Goal: Information Seeking & Learning: Learn about a topic

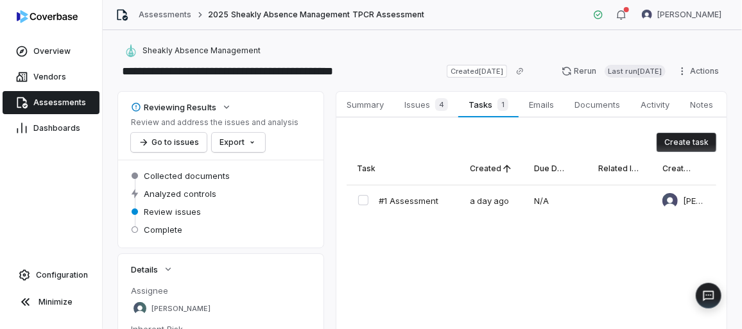
click at [56, 98] on span "Assessments" at bounding box center [59, 103] width 53 height 10
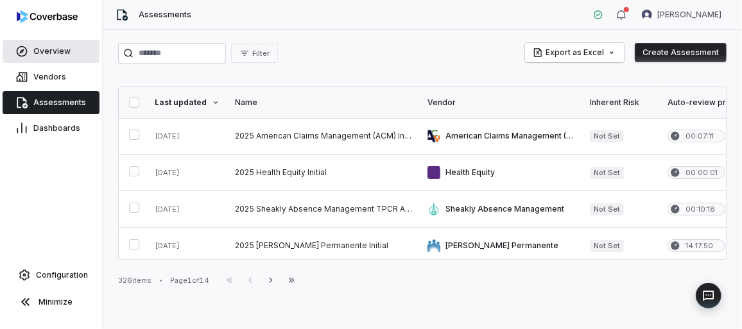
click at [47, 53] on span "Overview" at bounding box center [51, 51] width 37 height 10
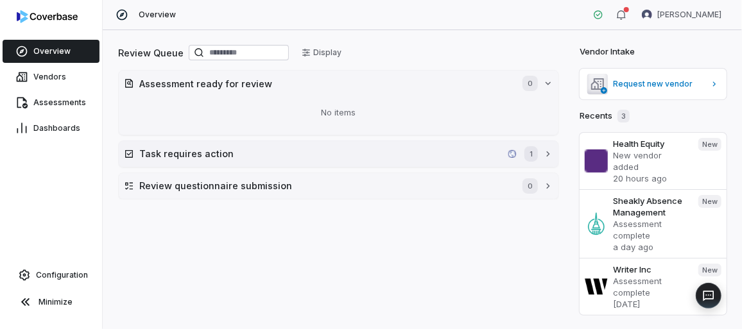
click at [288, 145] on button "Task requires action 1" at bounding box center [338, 154] width 439 height 26
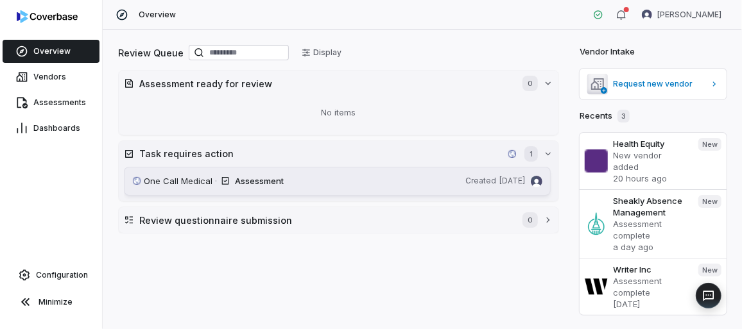
click at [282, 183] on div "Assessment" at bounding box center [347, 181] width 225 height 13
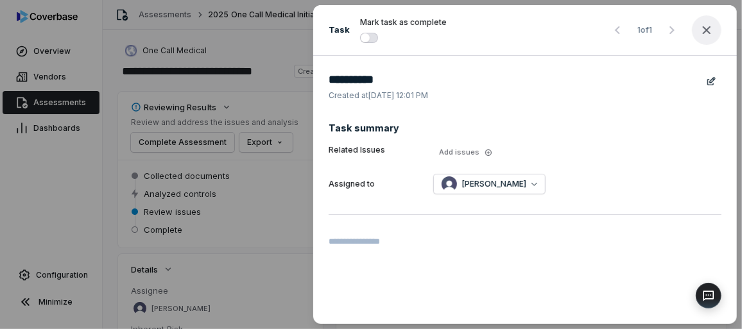
click at [710, 35] on icon "button" at bounding box center [706, 29] width 15 height 15
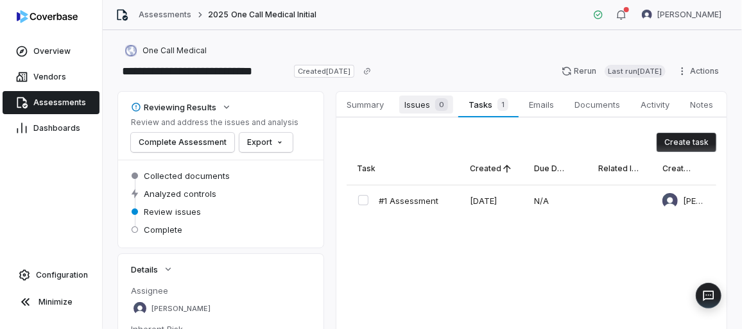
click at [420, 110] on span "Issues 0" at bounding box center [426, 105] width 54 height 18
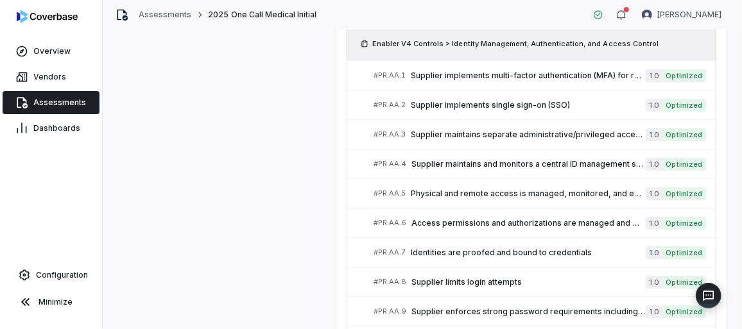
scroll to position [1475, 0]
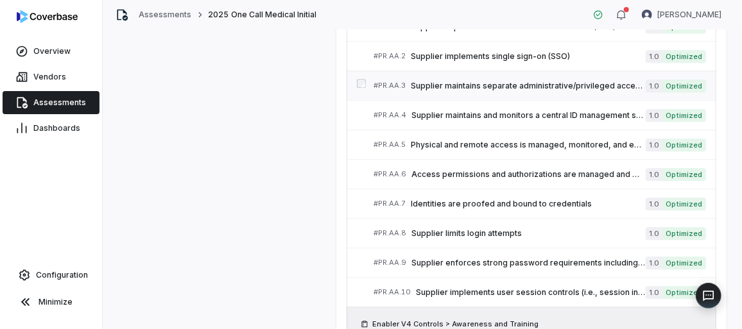
click at [465, 81] on span "Supplier maintains separate administrative/privileged access eg. Higher/lower e…" at bounding box center [528, 86] width 235 height 10
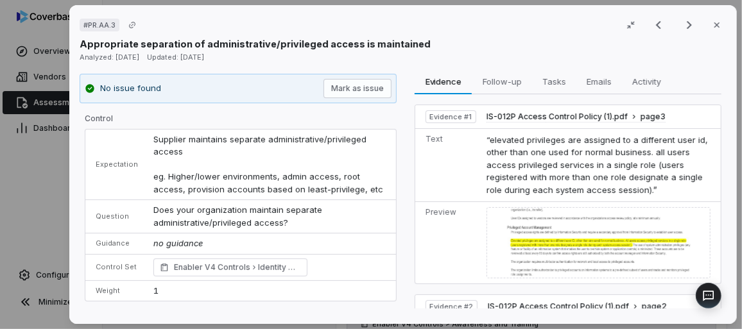
click at [643, 225] on img at bounding box center [598, 242] width 225 height 71
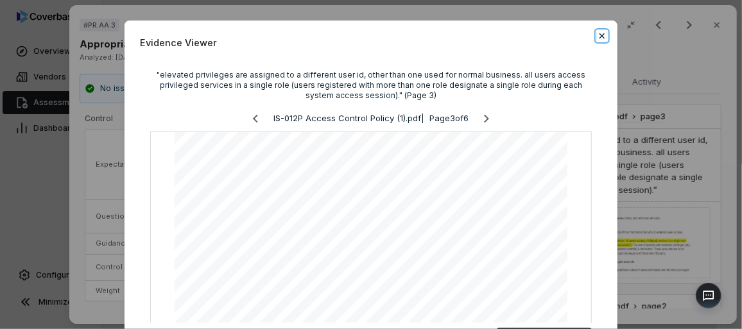
click at [597, 38] on icon "button" at bounding box center [602, 36] width 10 height 10
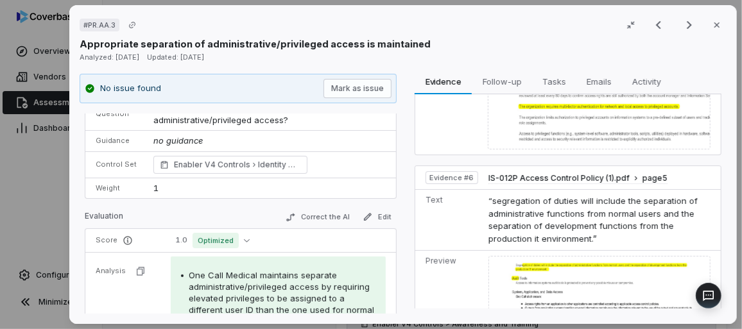
scroll to position [106, 0]
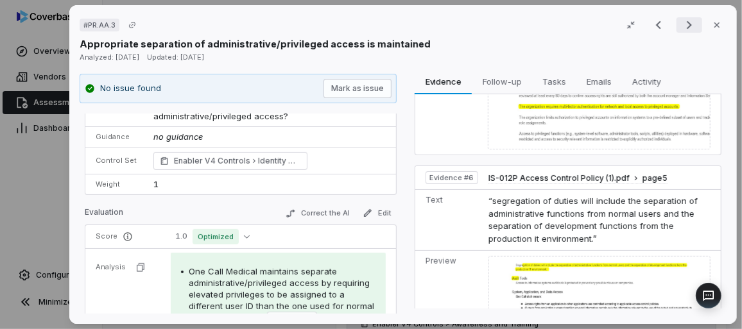
click at [685, 28] on icon "Next result" at bounding box center [688, 24] width 15 height 15
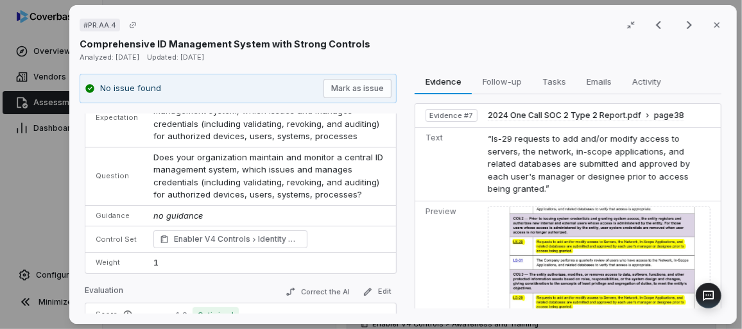
scroll to position [1287, 0]
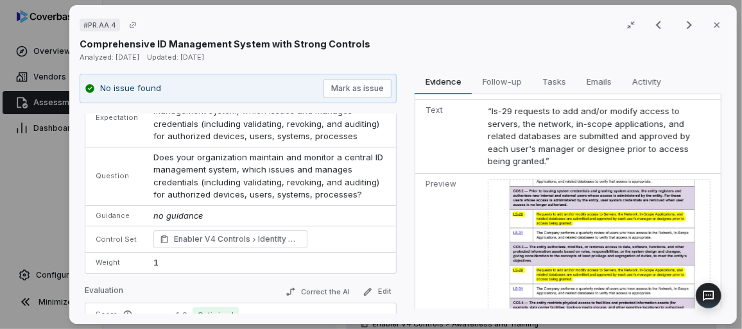
click at [685, 26] on icon "Next result" at bounding box center [688, 24] width 15 height 15
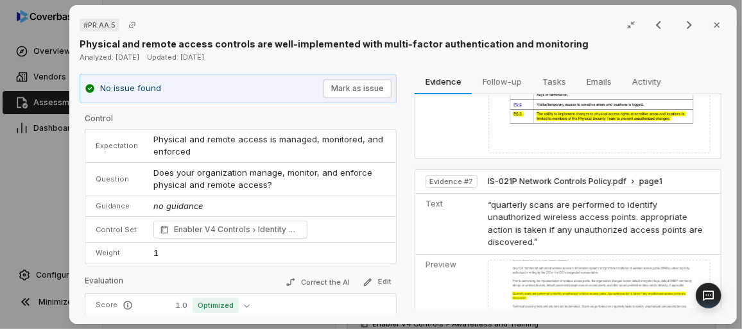
scroll to position [1128, 0]
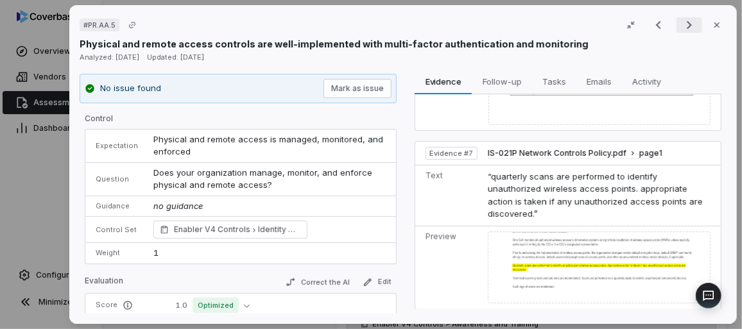
click at [681, 23] on icon "Next result" at bounding box center [688, 24] width 15 height 15
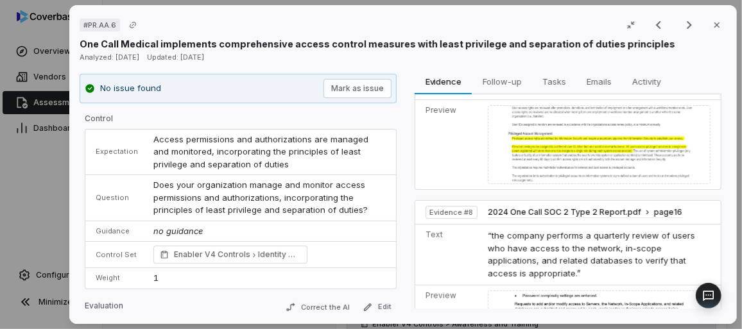
scroll to position [1560, 0]
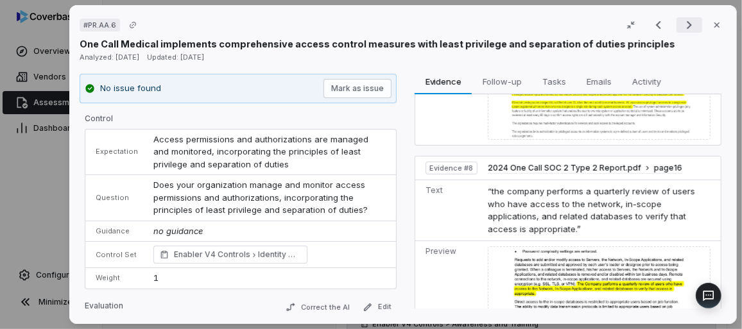
click at [688, 27] on icon "Next result" at bounding box center [688, 24] width 15 height 15
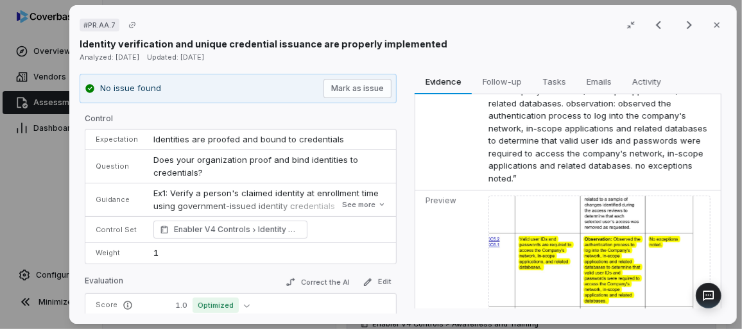
scroll to position [1356, 0]
click at [681, 26] on icon "Next result" at bounding box center [688, 24] width 15 height 15
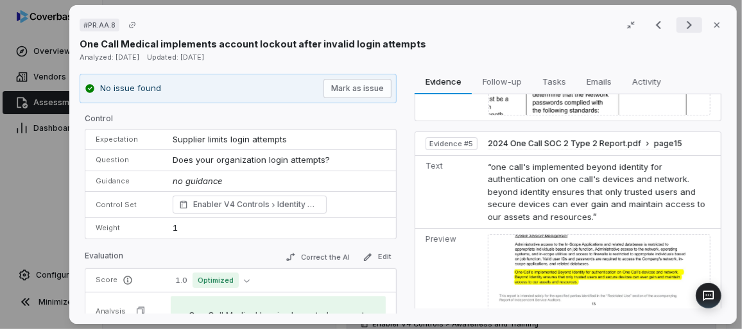
scroll to position [1106, 0]
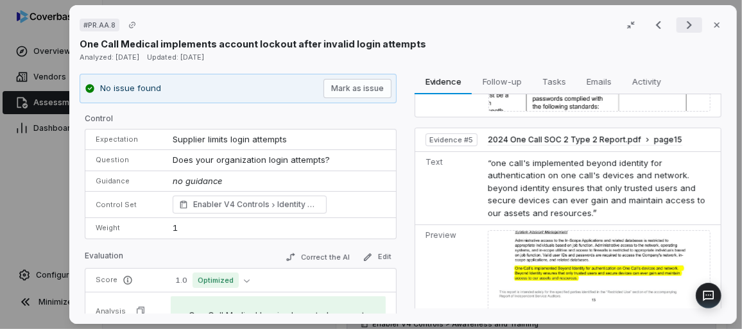
click at [681, 27] on icon "Next result" at bounding box center [688, 24] width 15 height 15
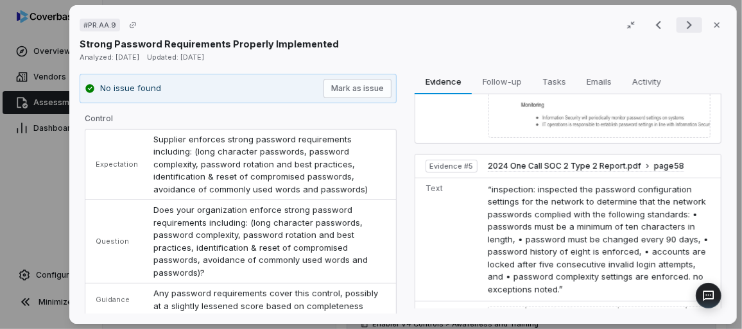
scroll to position [1016, 0]
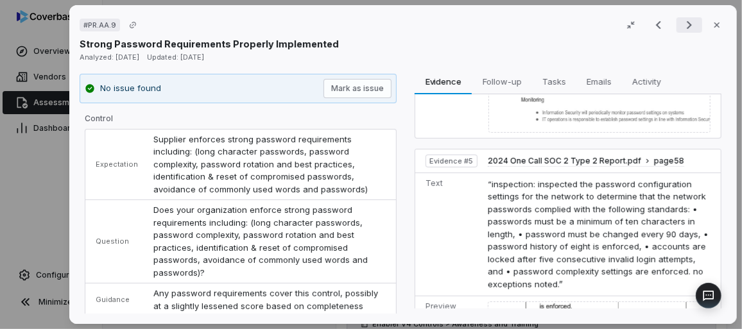
click at [681, 27] on icon "Next result" at bounding box center [688, 24] width 15 height 15
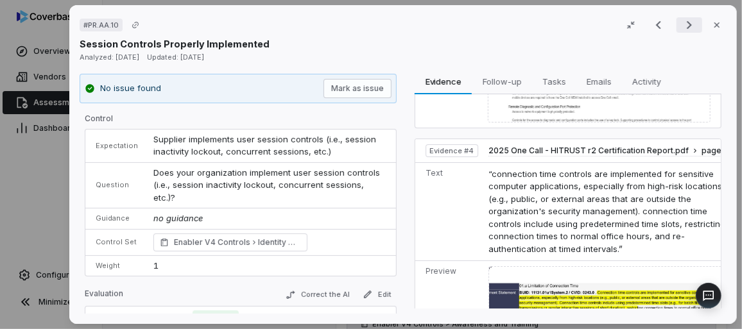
scroll to position [562, 0]
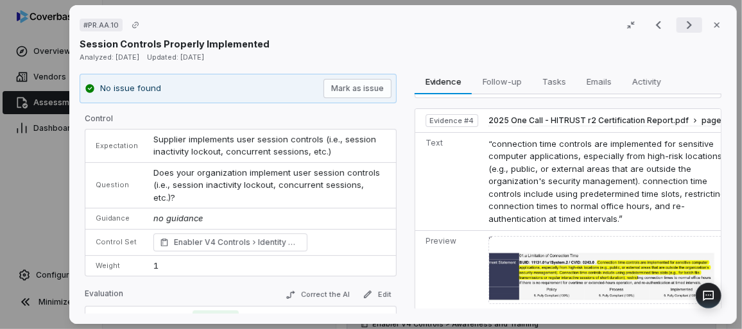
click at [681, 26] on icon "Next result" at bounding box center [688, 24] width 15 height 15
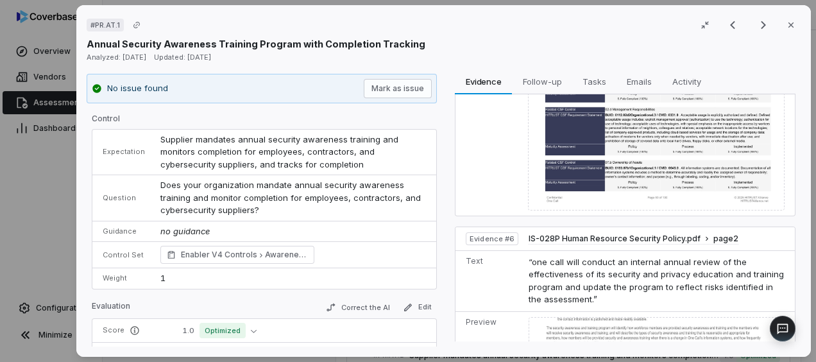
scroll to position [1024, 0]
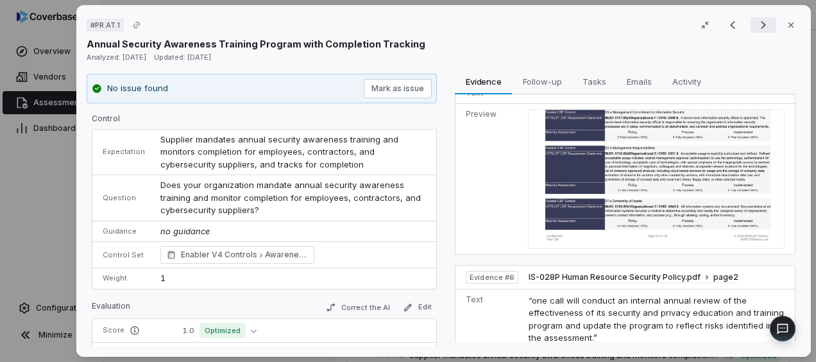
click at [756, 27] on icon "Next result" at bounding box center [763, 24] width 15 height 15
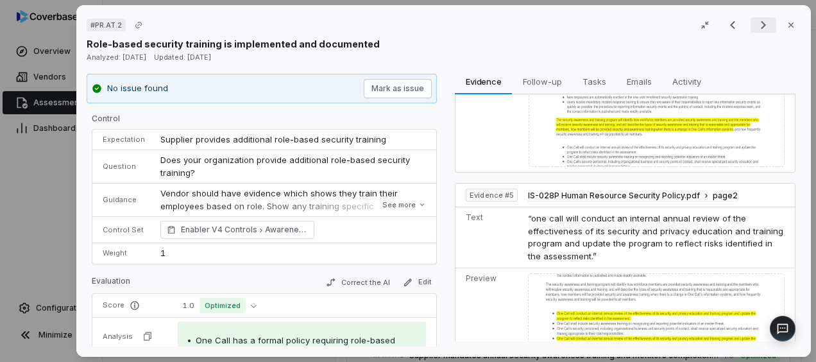
scroll to position [816, 0]
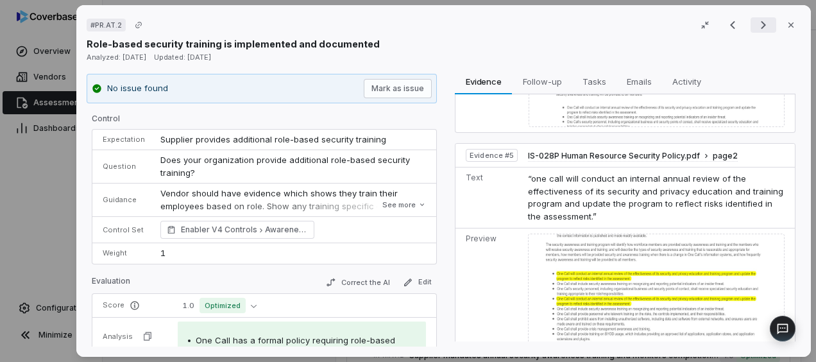
click at [756, 29] on icon "Next result" at bounding box center [763, 24] width 15 height 15
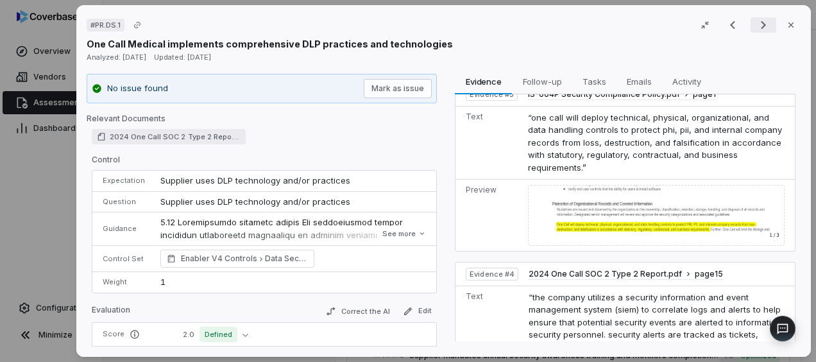
scroll to position [908, 0]
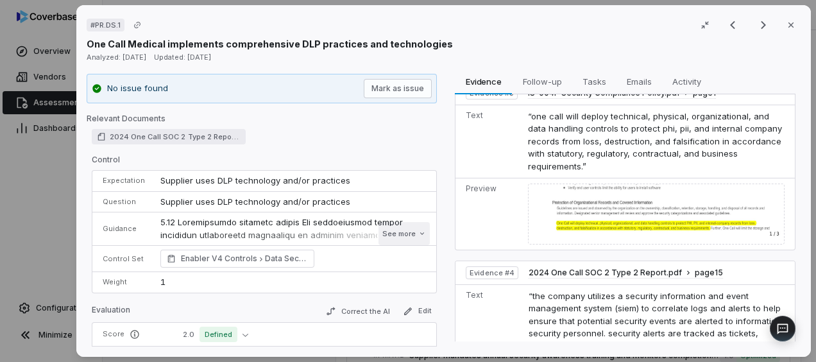
click at [402, 234] on button "See more" at bounding box center [404, 233] width 51 height 23
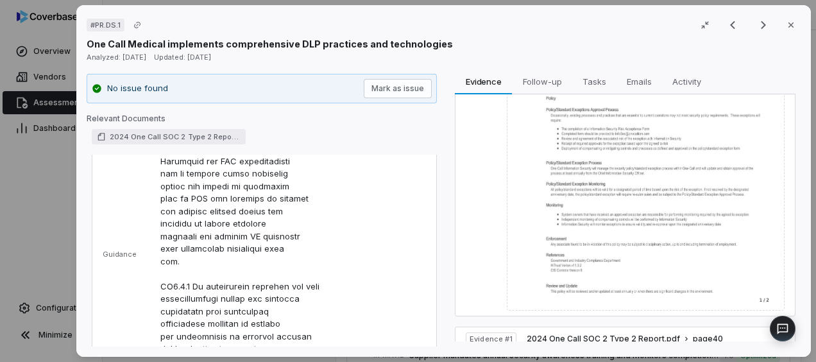
scroll to position [0, 0]
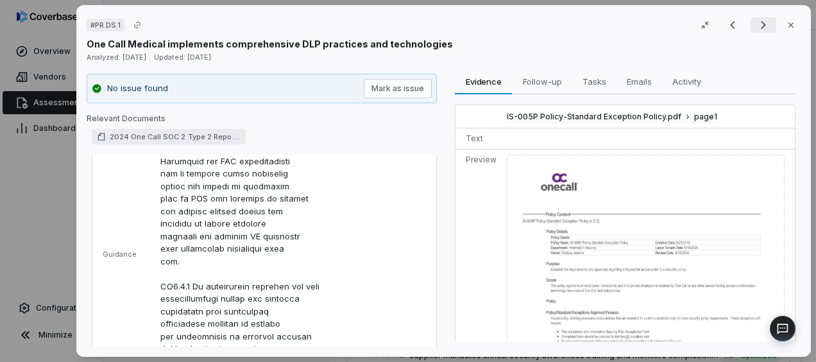
click at [756, 26] on icon "Next result" at bounding box center [763, 24] width 15 height 15
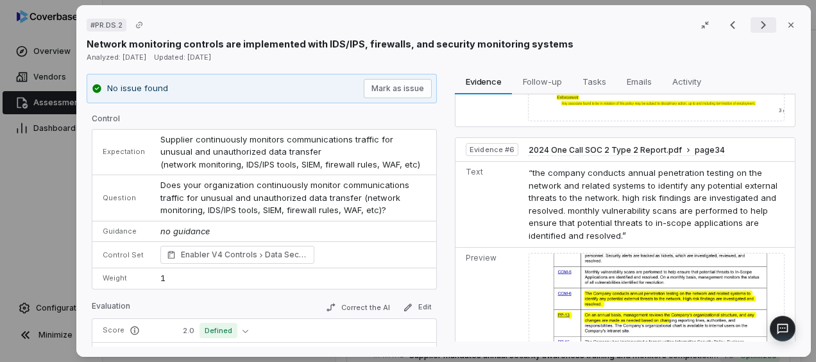
scroll to position [1207, 0]
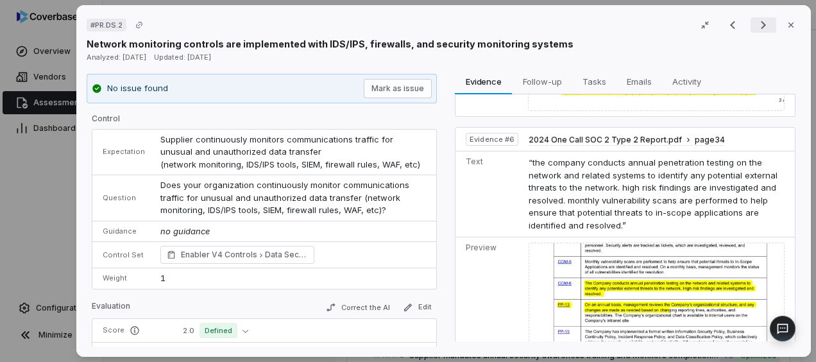
click at [756, 31] on icon "Next result" at bounding box center [763, 24] width 15 height 15
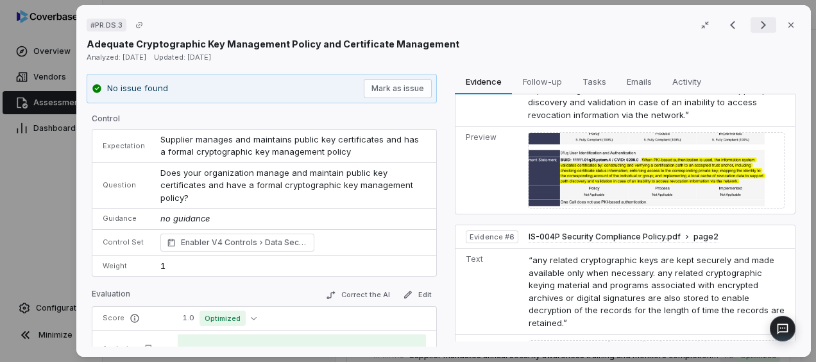
scroll to position [1074, 0]
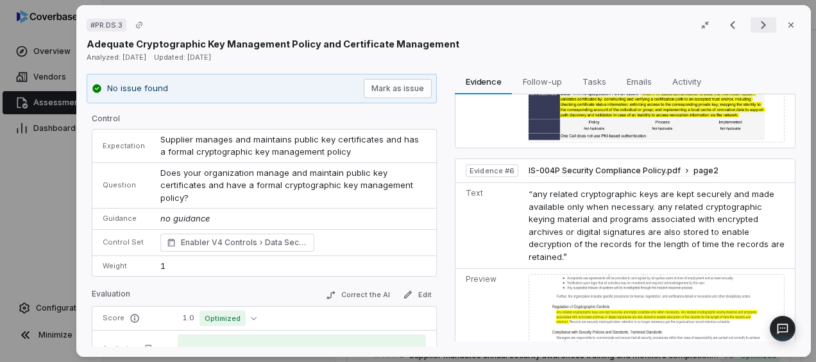
click at [757, 30] on icon "Next result" at bounding box center [763, 24] width 15 height 15
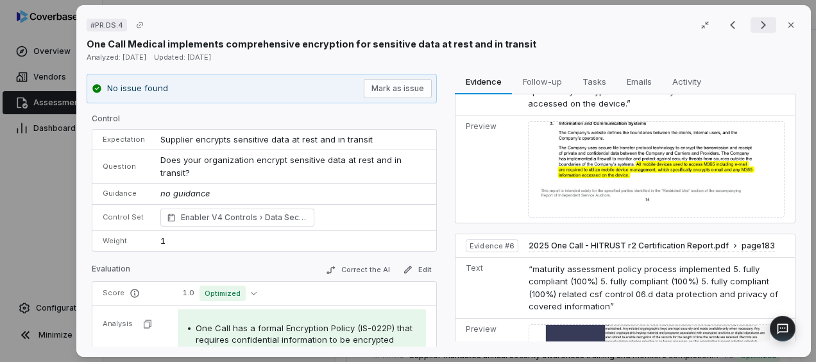
scroll to position [1015, 0]
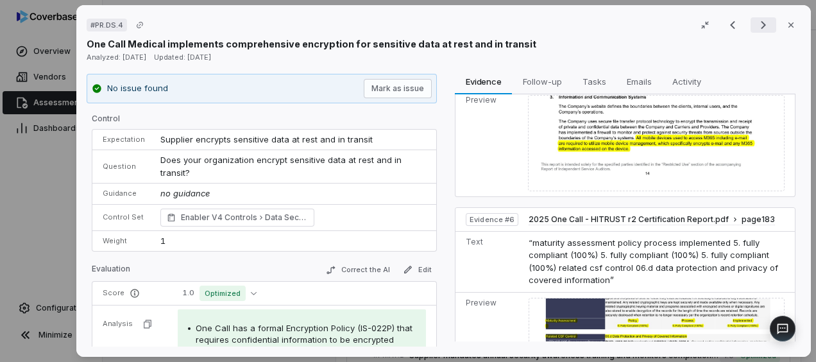
click at [756, 24] on icon "Next result" at bounding box center [763, 24] width 15 height 15
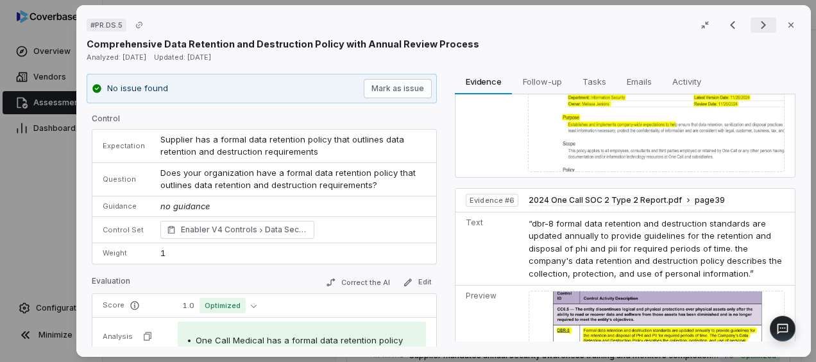
scroll to position [1175, 0]
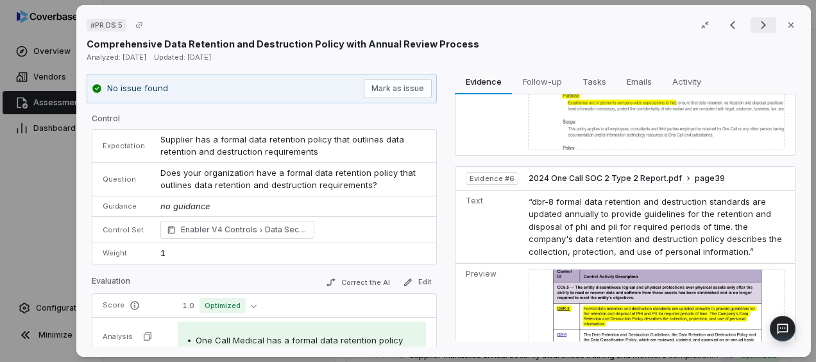
click at [756, 24] on icon "Next result" at bounding box center [763, 24] width 15 height 15
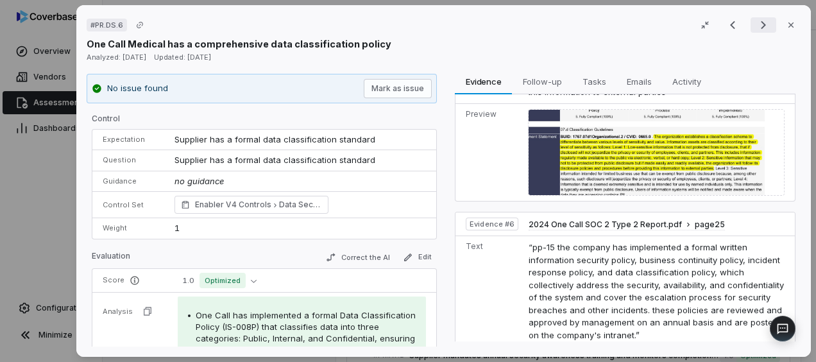
scroll to position [1334, 0]
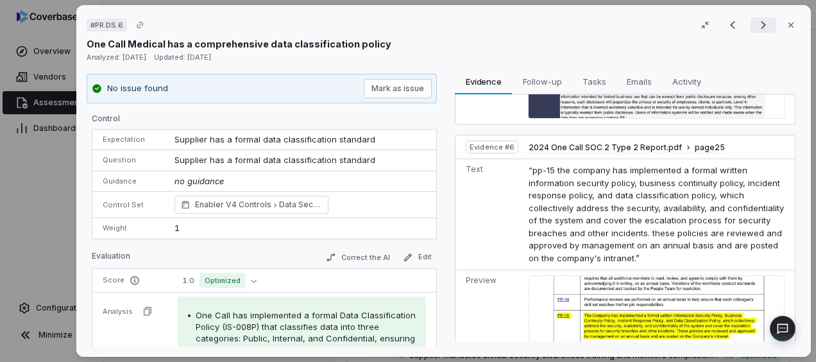
click at [756, 30] on icon "Next result" at bounding box center [763, 24] width 15 height 15
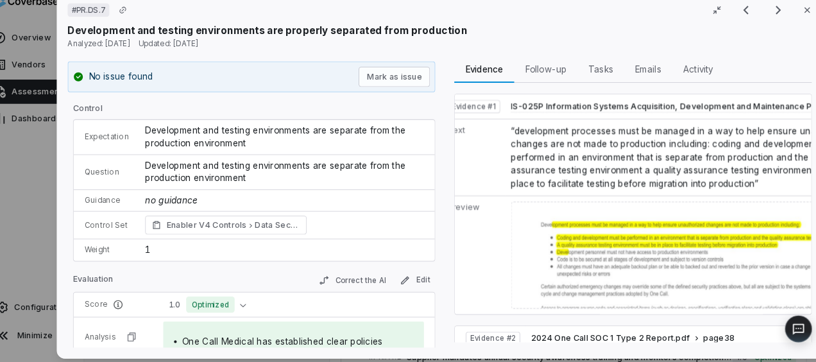
scroll to position [0, 19]
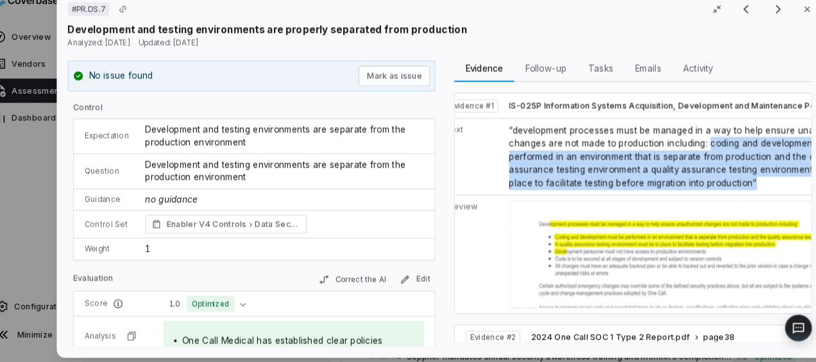
drag, startPoint x: 688, startPoint y: 156, endPoint x: 686, endPoint y: 189, distance: 33.4
click at [686, 189] on td "“development processes must be managed in a way to help ensure unauthorized cha…" at bounding box center [688, 165] width 373 height 74
click at [697, 180] on span "“development processes must be managed in a way to help ensure unauthorized cha…" at bounding box center [674, 165] width 334 height 60
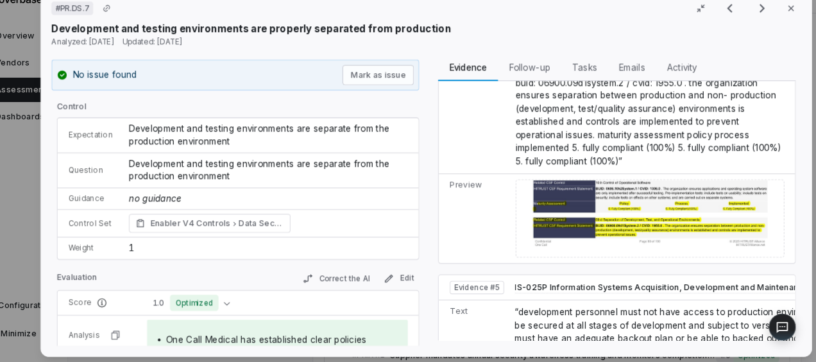
scroll to position [0, 0]
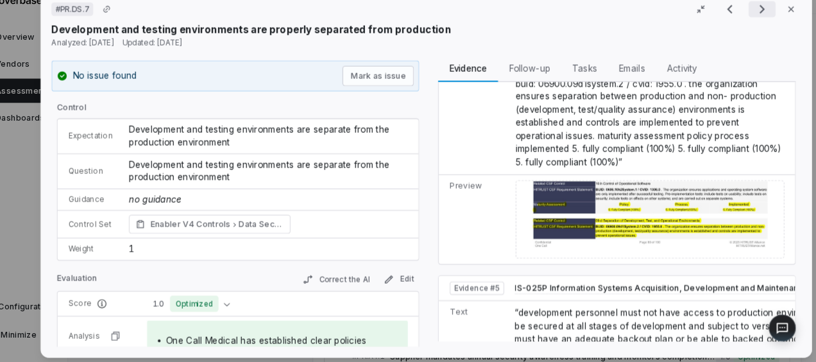
click at [756, 31] on icon "Next result" at bounding box center [763, 24] width 15 height 15
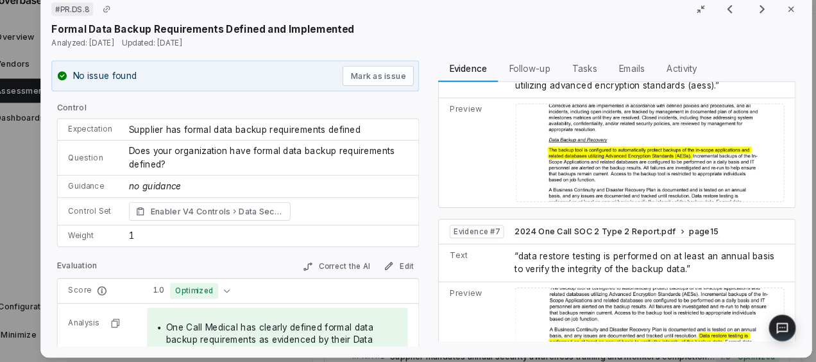
scroll to position [1030, 0]
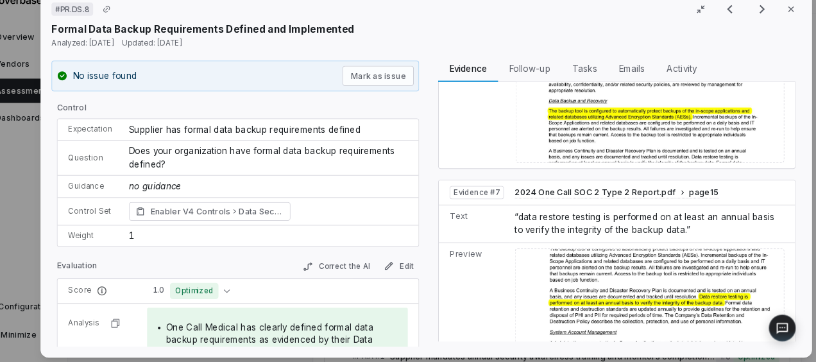
click at [756, 30] on icon "Next result" at bounding box center [763, 24] width 15 height 15
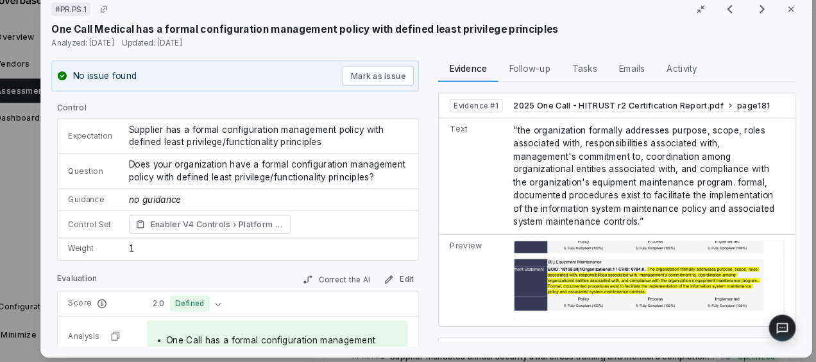
click at [668, 157] on td "“the organization formally addresses purpose, scope, roles associated with, res…" at bounding box center [658, 183] width 273 height 111
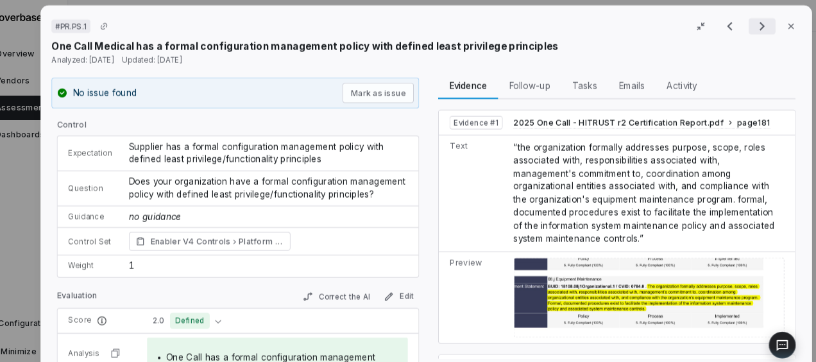
click at [758, 30] on icon "Next result" at bounding box center [763, 24] width 15 height 15
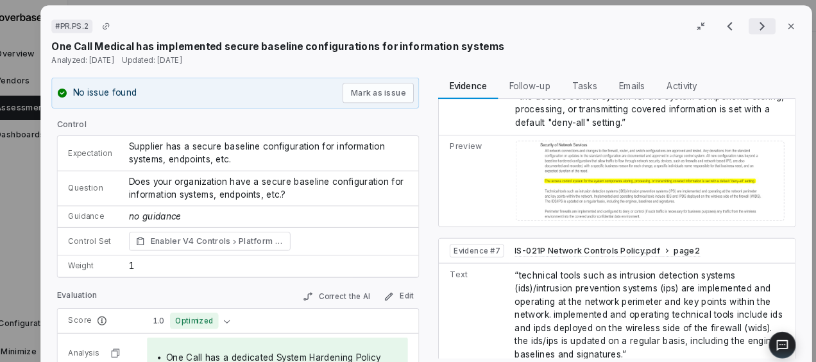
scroll to position [1183, 0]
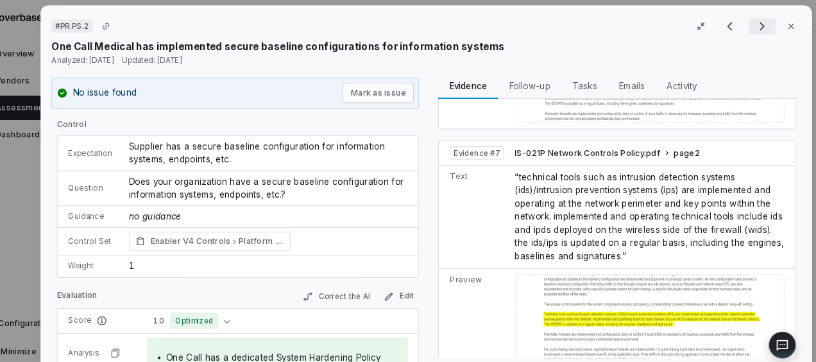
click at [758, 21] on icon "Next result" at bounding box center [763, 24] width 15 height 15
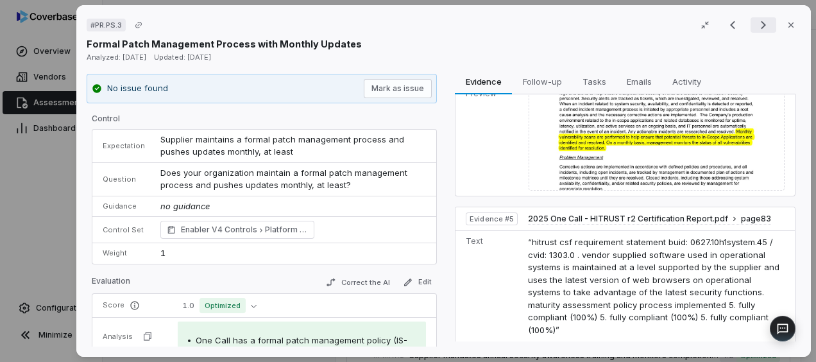
scroll to position [967, 0]
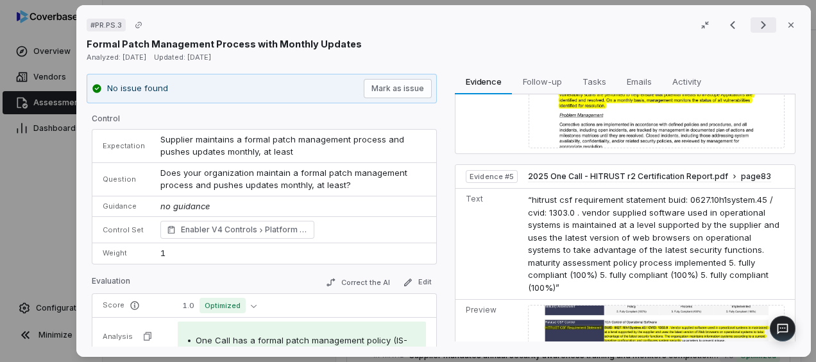
click at [762, 26] on icon "Next result" at bounding box center [763, 24] width 15 height 15
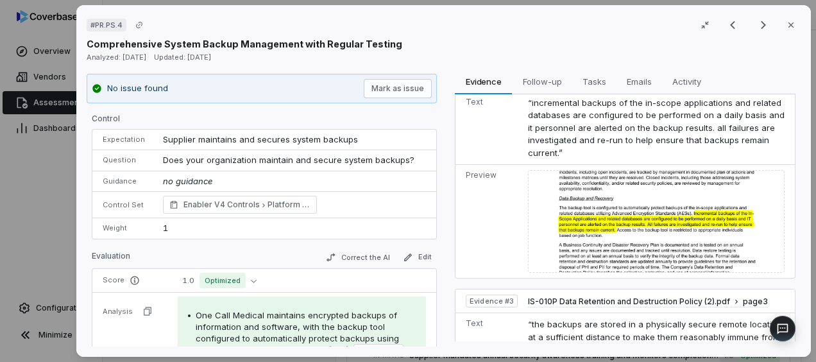
scroll to position [267, 0]
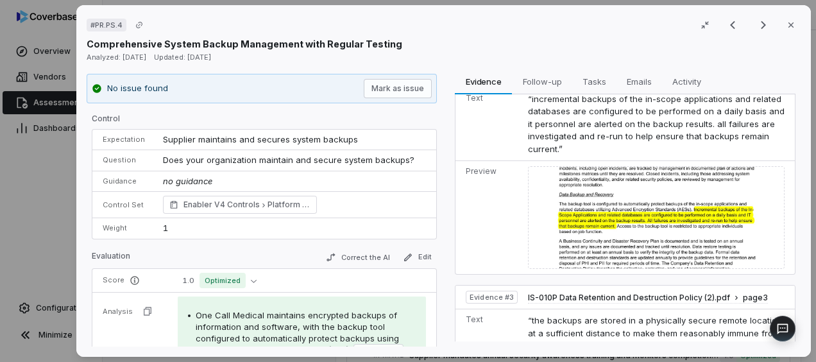
click at [756, 22] on icon "Next result" at bounding box center [763, 24] width 15 height 15
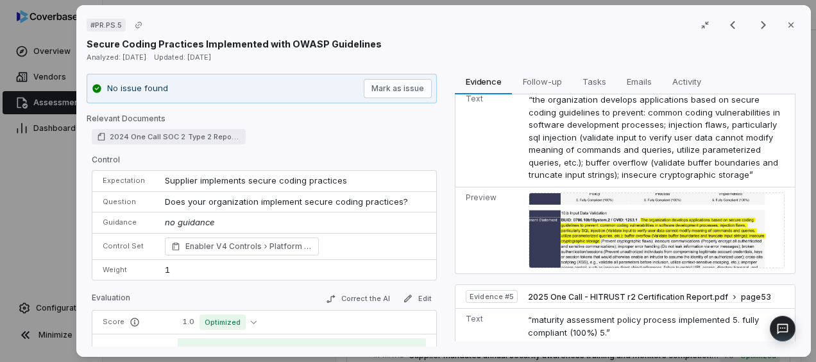
scroll to position [910, 0]
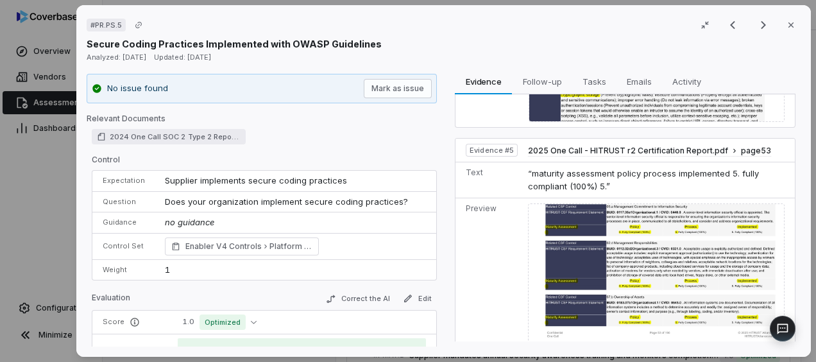
click at [756, 30] on icon "Next result" at bounding box center [763, 24] width 15 height 15
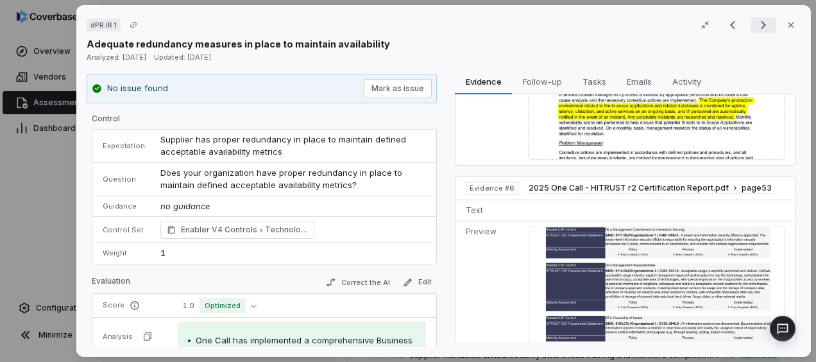
scroll to position [1023, 0]
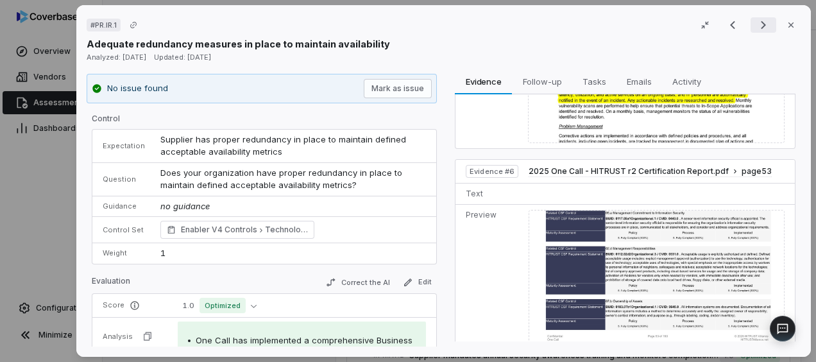
click at [756, 30] on icon "Next result" at bounding box center [763, 24] width 15 height 15
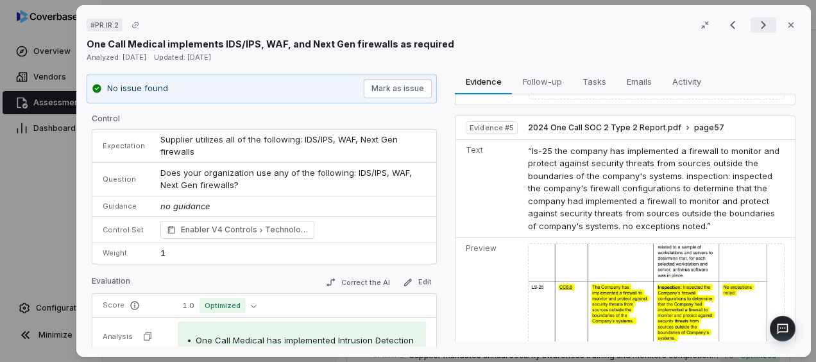
scroll to position [914, 0]
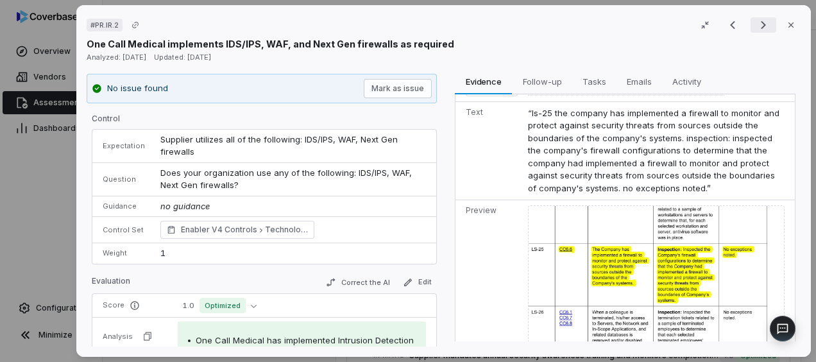
click at [756, 24] on icon "Next result" at bounding box center [763, 24] width 15 height 15
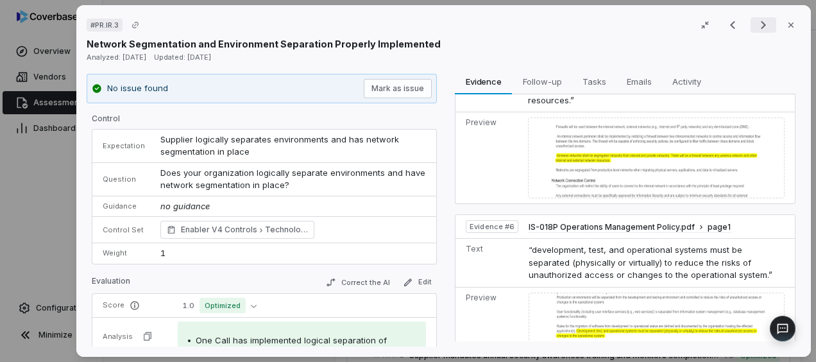
scroll to position [1016, 0]
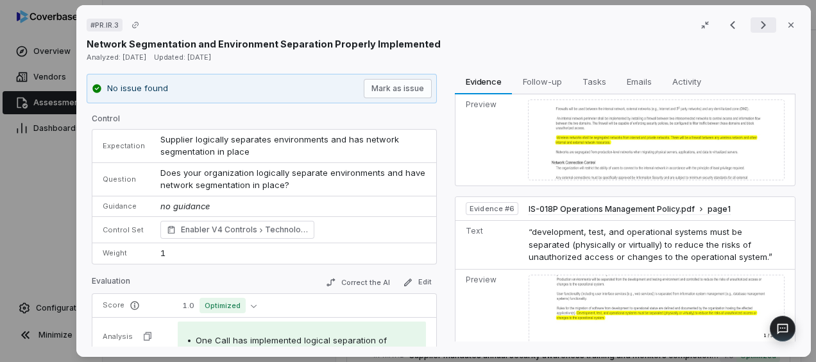
click at [751, 30] on button "Next result" at bounding box center [764, 24] width 26 height 15
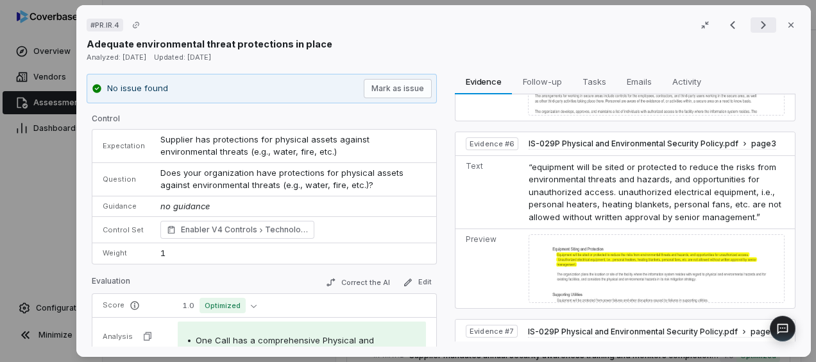
scroll to position [914, 0]
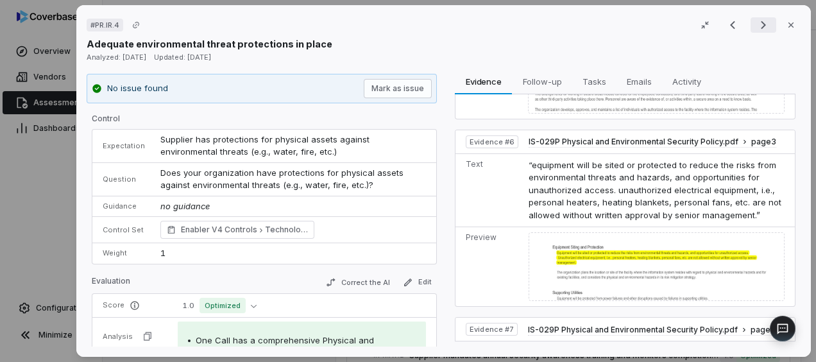
click at [761, 24] on icon "Next result" at bounding box center [763, 25] width 5 height 8
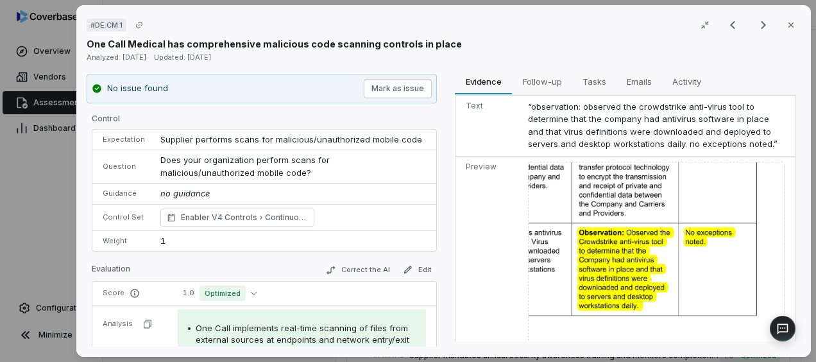
scroll to position [1428, 0]
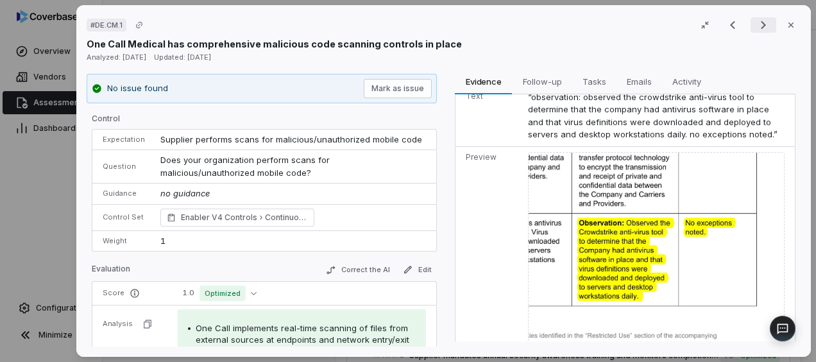
click at [758, 30] on icon "Next result" at bounding box center [763, 24] width 15 height 15
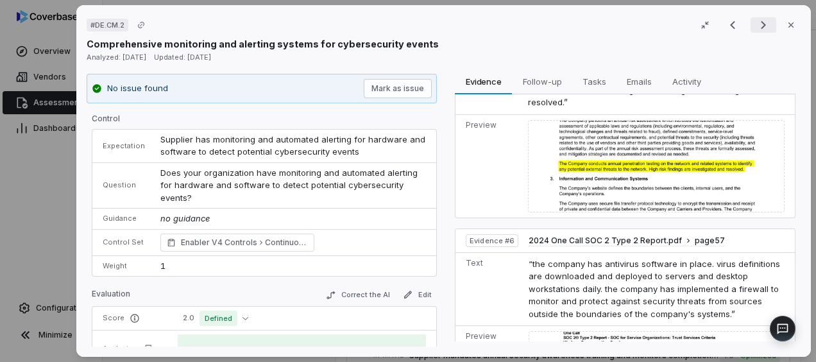
scroll to position [942, 0]
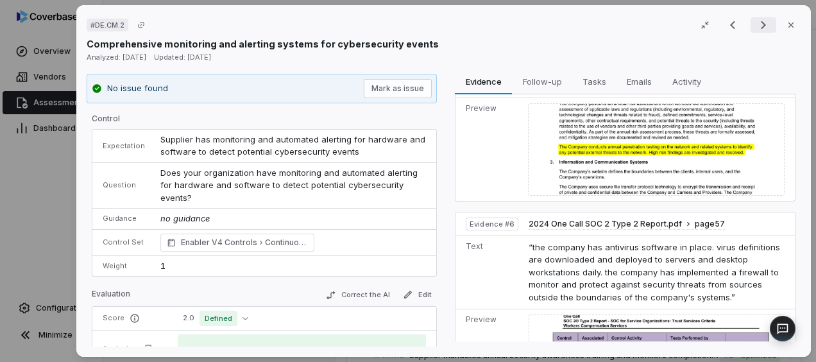
click at [756, 24] on icon "Next result" at bounding box center [763, 24] width 15 height 15
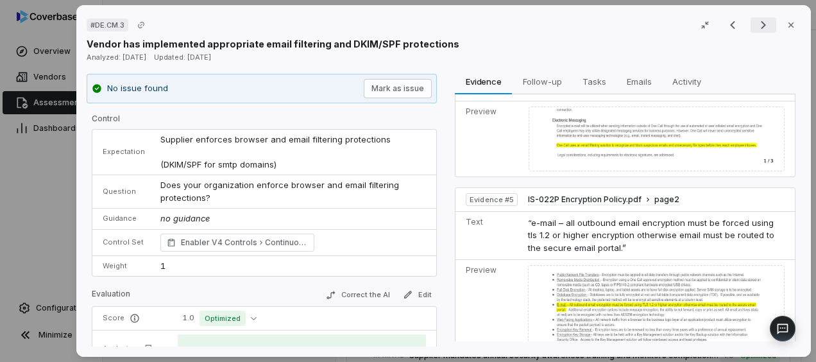
scroll to position [583, 0]
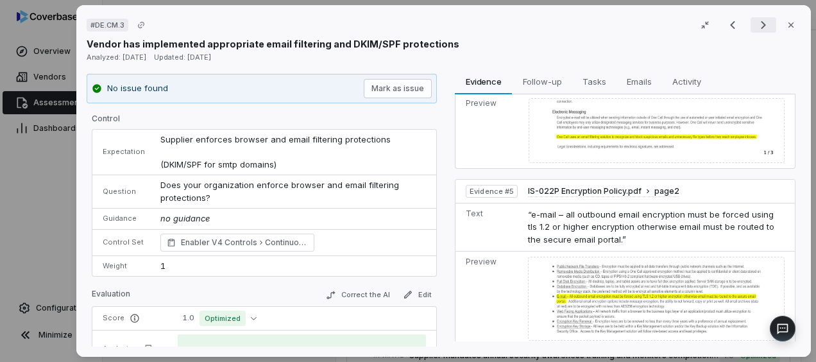
click at [757, 24] on icon "Next result" at bounding box center [763, 24] width 15 height 15
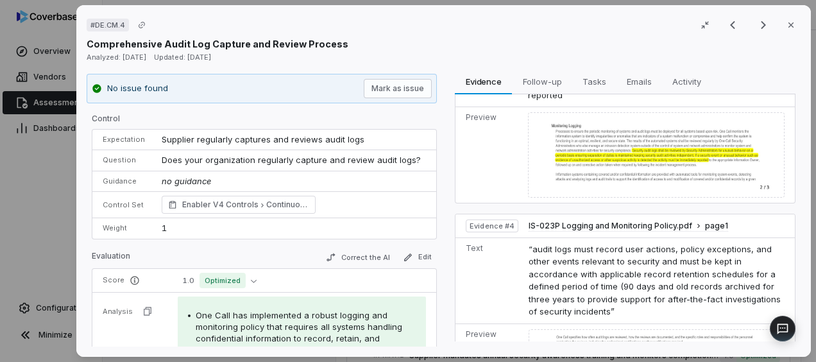
scroll to position [566, 0]
click at [756, 30] on icon "Next result" at bounding box center [763, 24] width 15 height 15
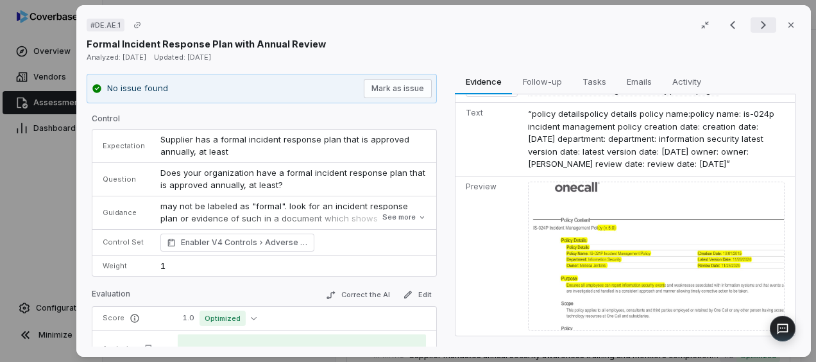
scroll to position [430, 0]
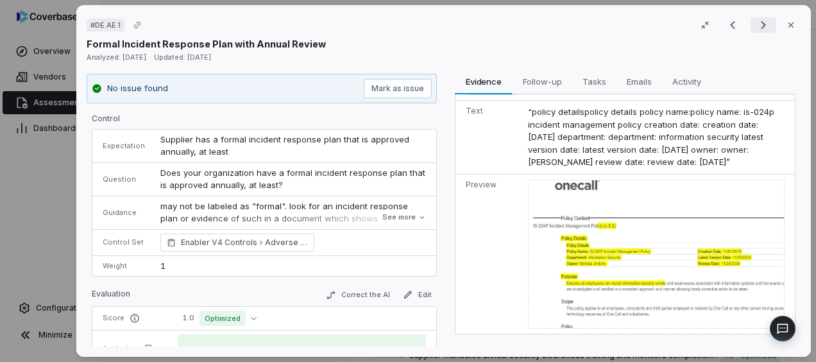
click at [756, 24] on icon "Next result" at bounding box center [763, 24] width 15 height 15
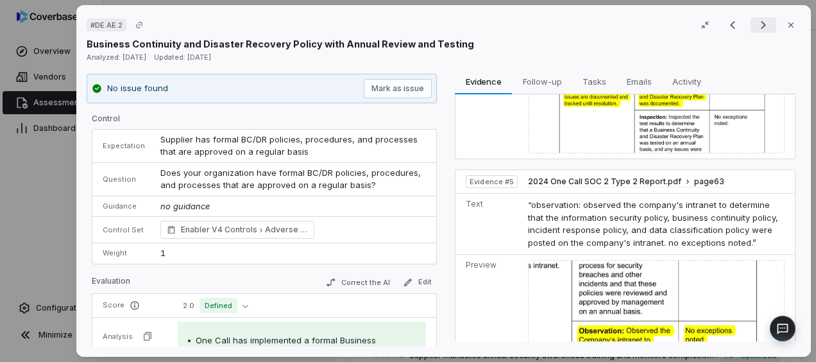
scroll to position [951, 0]
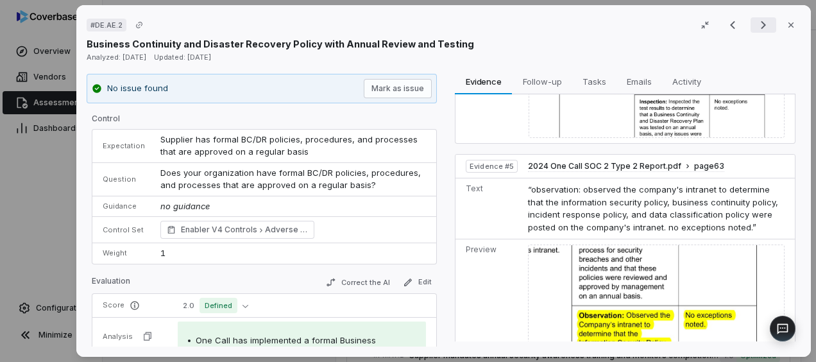
click at [751, 27] on button "Next result" at bounding box center [764, 24] width 26 height 15
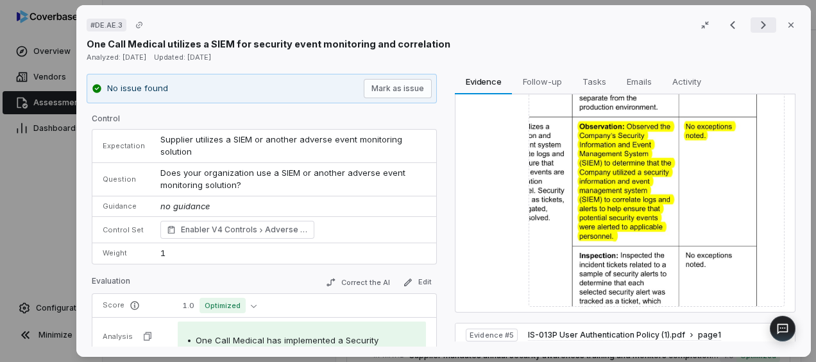
scroll to position [850, 0]
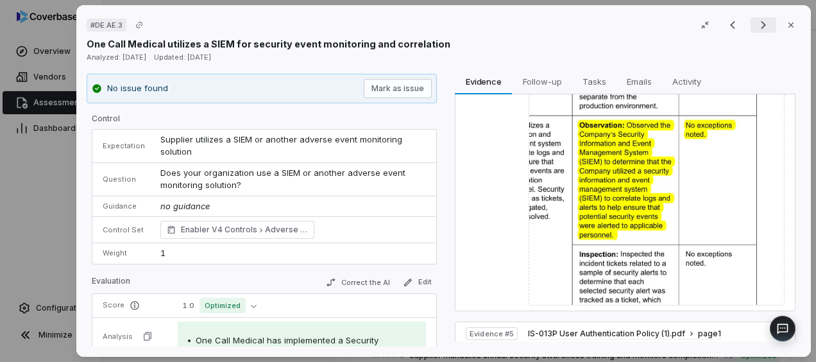
click at [761, 22] on icon "Next result" at bounding box center [763, 25] width 5 height 8
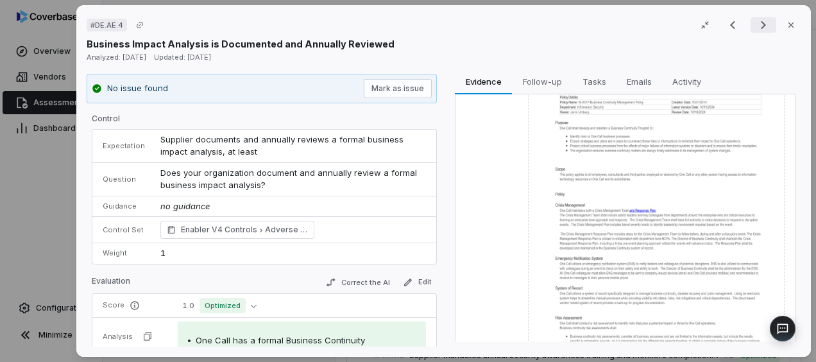
scroll to position [556, 0]
click at [756, 26] on icon "Next result" at bounding box center [763, 24] width 15 height 15
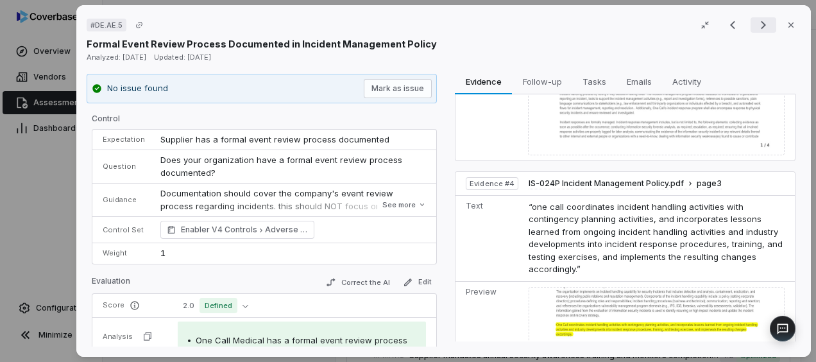
scroll to position [813, 0]
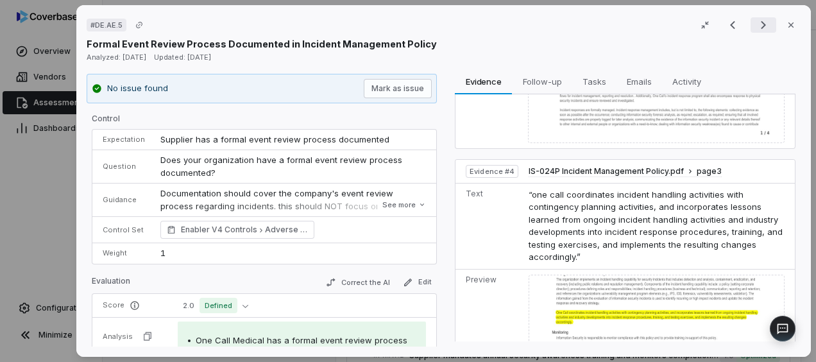
click at [751, 26] on button "Next result" at bounding box center [764, 24] width 26 height 15
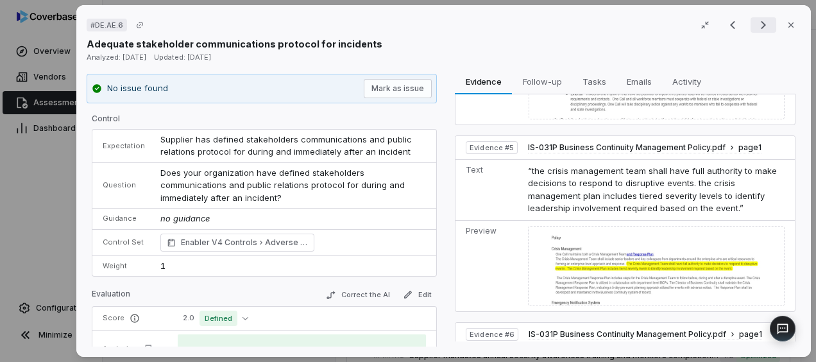
scroll to position [1057, 0]
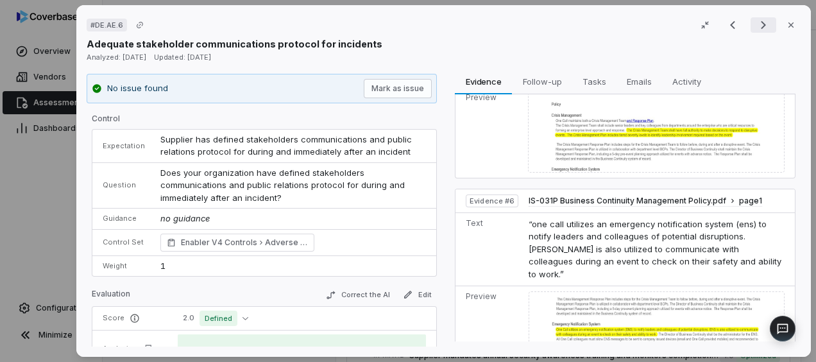
click at [756, 29] on icon "Next result" at bounding box center [763, 24] width 15 height 15
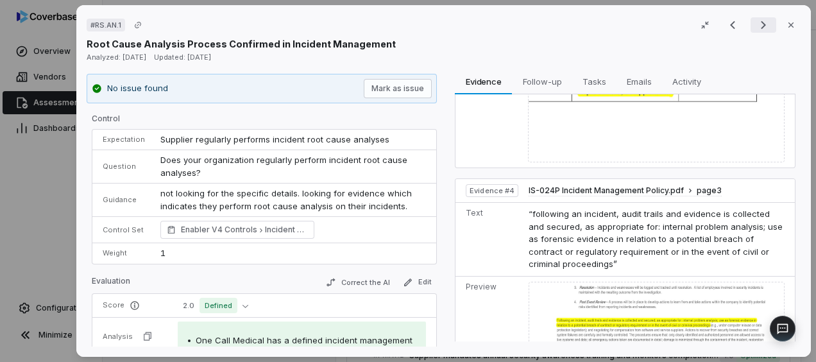
scroll to position [810, 0]
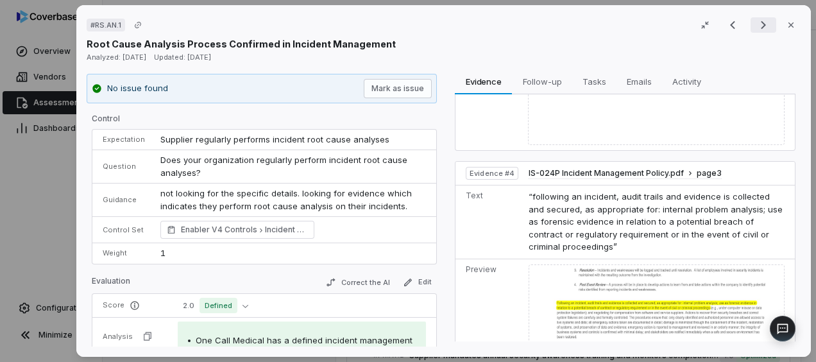
click at [756, 30] on icon "Next result" at bounding box center [763, 24] width 15 height 15
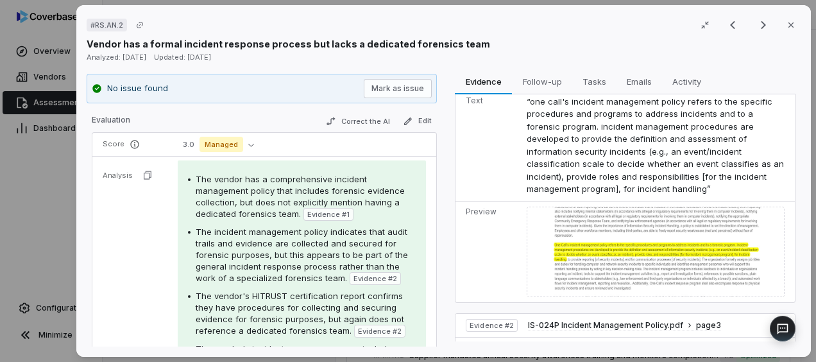
scroll to position [44, 0]
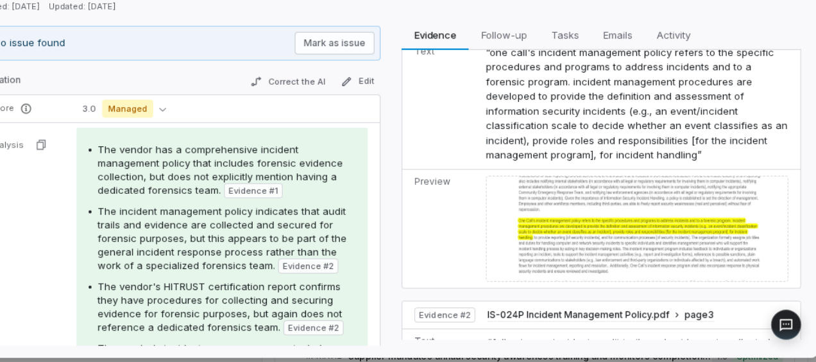
click at [482, 264] on td "Preview" at bounding box center [488, 246] width 65 height 101
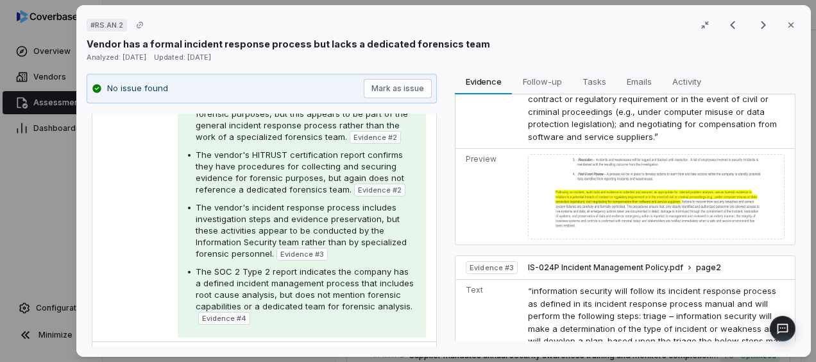
scroll to position [279, 0]
click at [757, 24] on icon "Next result" at bounding box center [763, 24] width 15 height 15
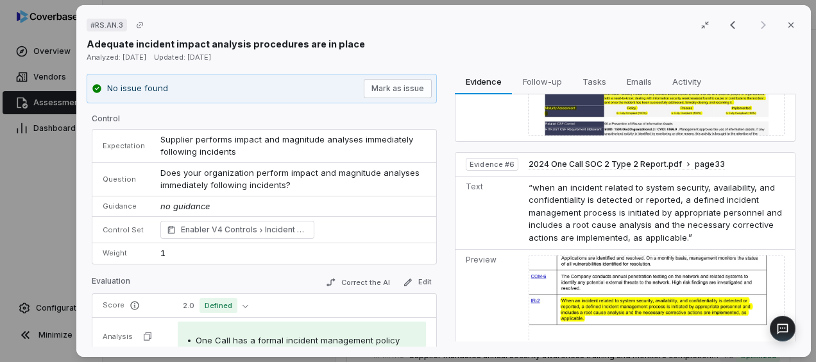
scroll to position [1272, 0]
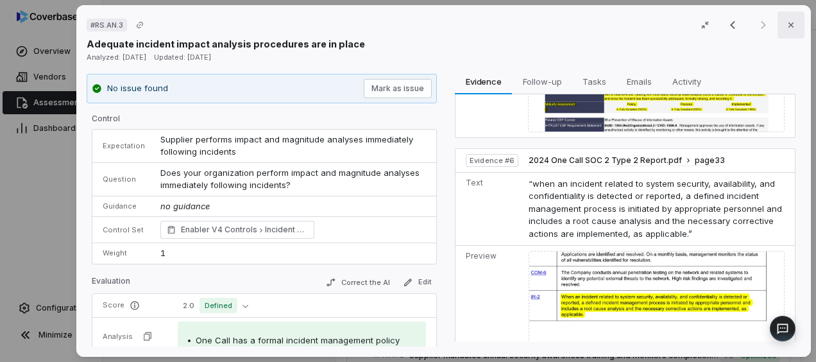
click at [786, 29] on icon "button" at bounding box center [791, 25] width 10 height 10
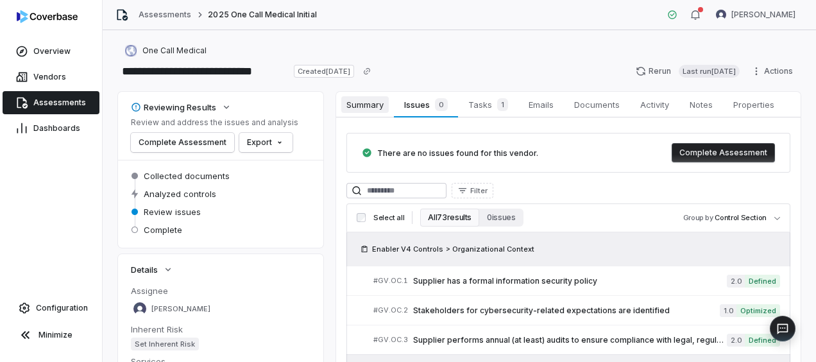
click at [363, 105] on span "Summary" at bounding box center [364, 104] width 47 height 17
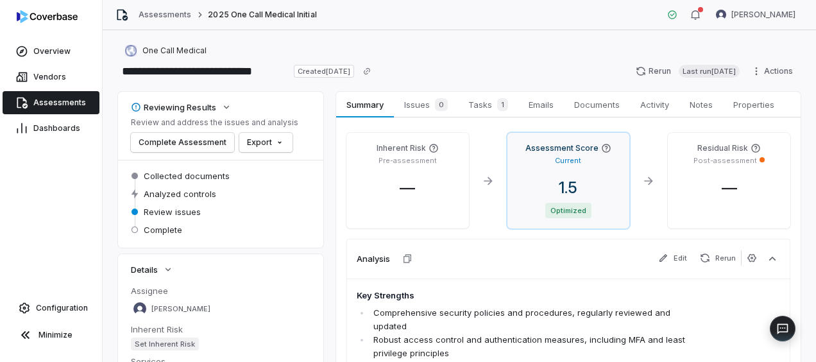
click at [574, 166] on div "Assessment Score Current 1.5 Optimized" at bounding box center [568, 181] width 123 height 96
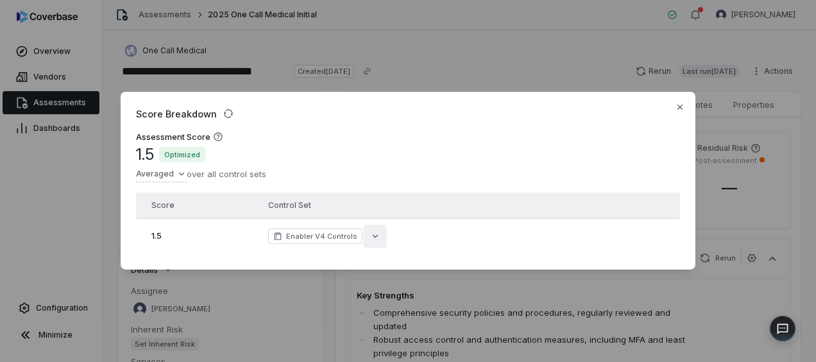
click at [370, 231] on icon "button" at bounding box center [375, 236] width 10 height 10
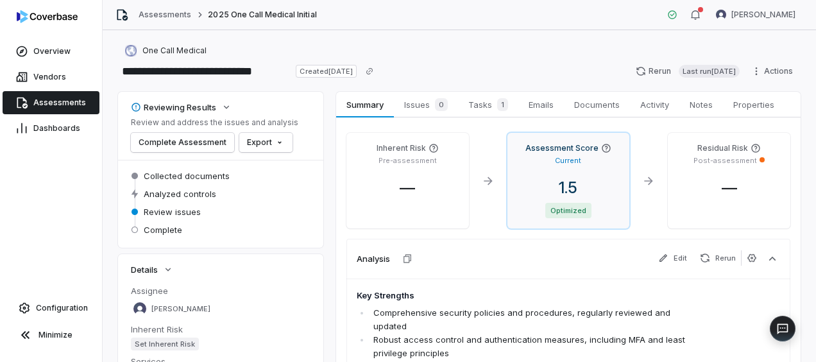
click at [588, 177] on div "Assessment Score Current 1.5 Optimized" at bounding box center [568, 181] width 123 height 96
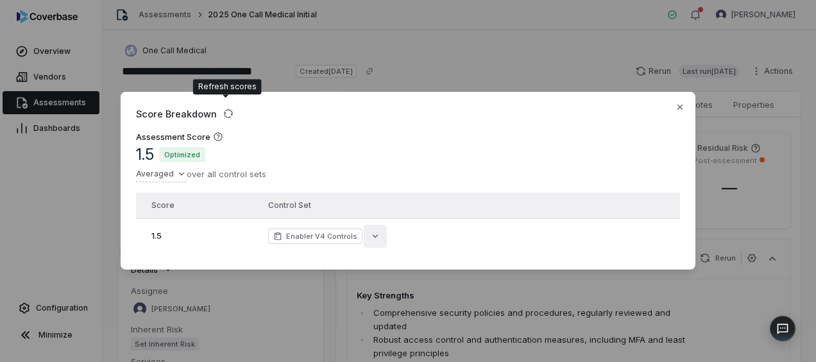
click at [375, 228] on button "button" at bounding box center [375, 236] width 23 height 23
